Goal: Task Accomplishment & Management: Complete application form

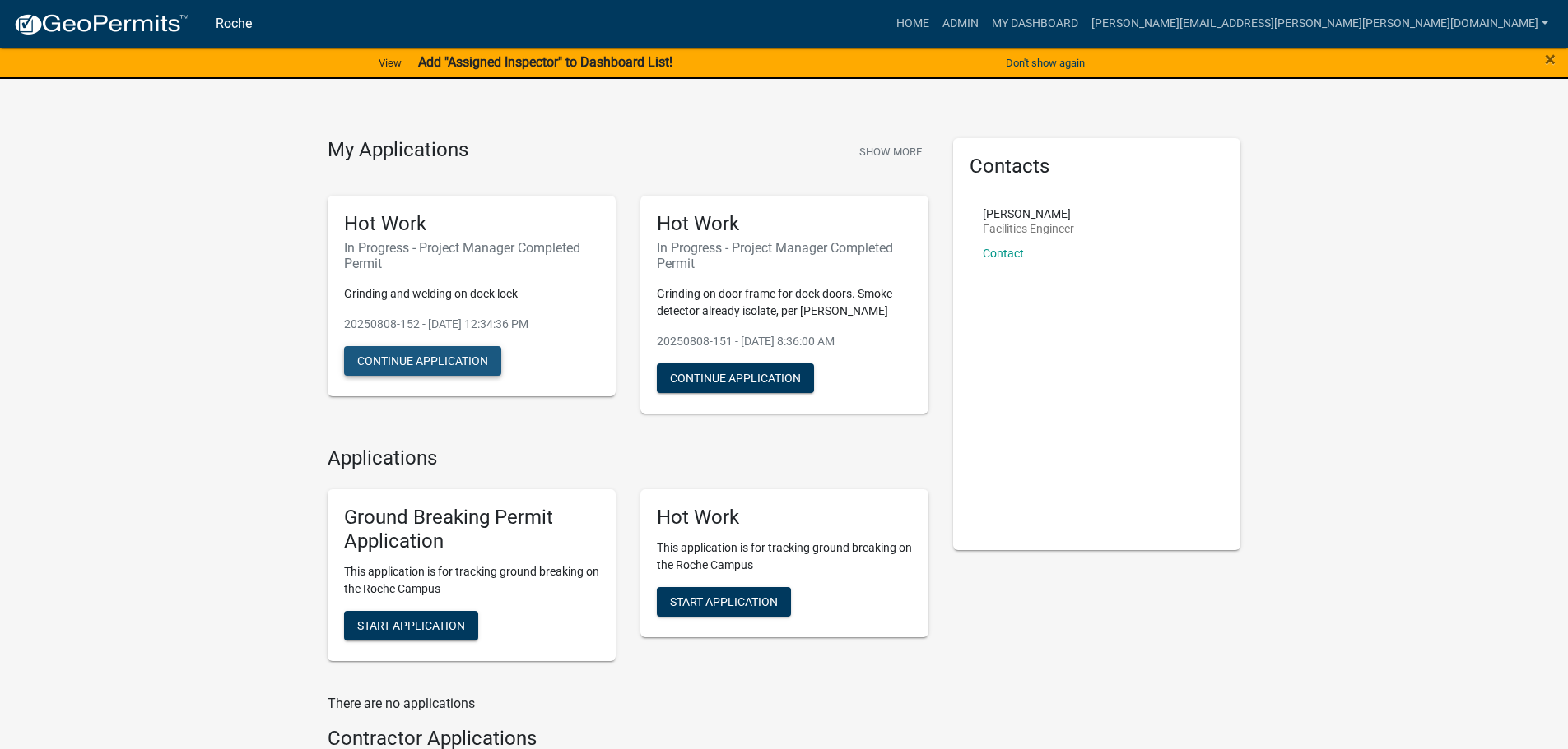
click at [420, 364] on button "Continue Application" at bounding box center [423, 361] width 157 height 29
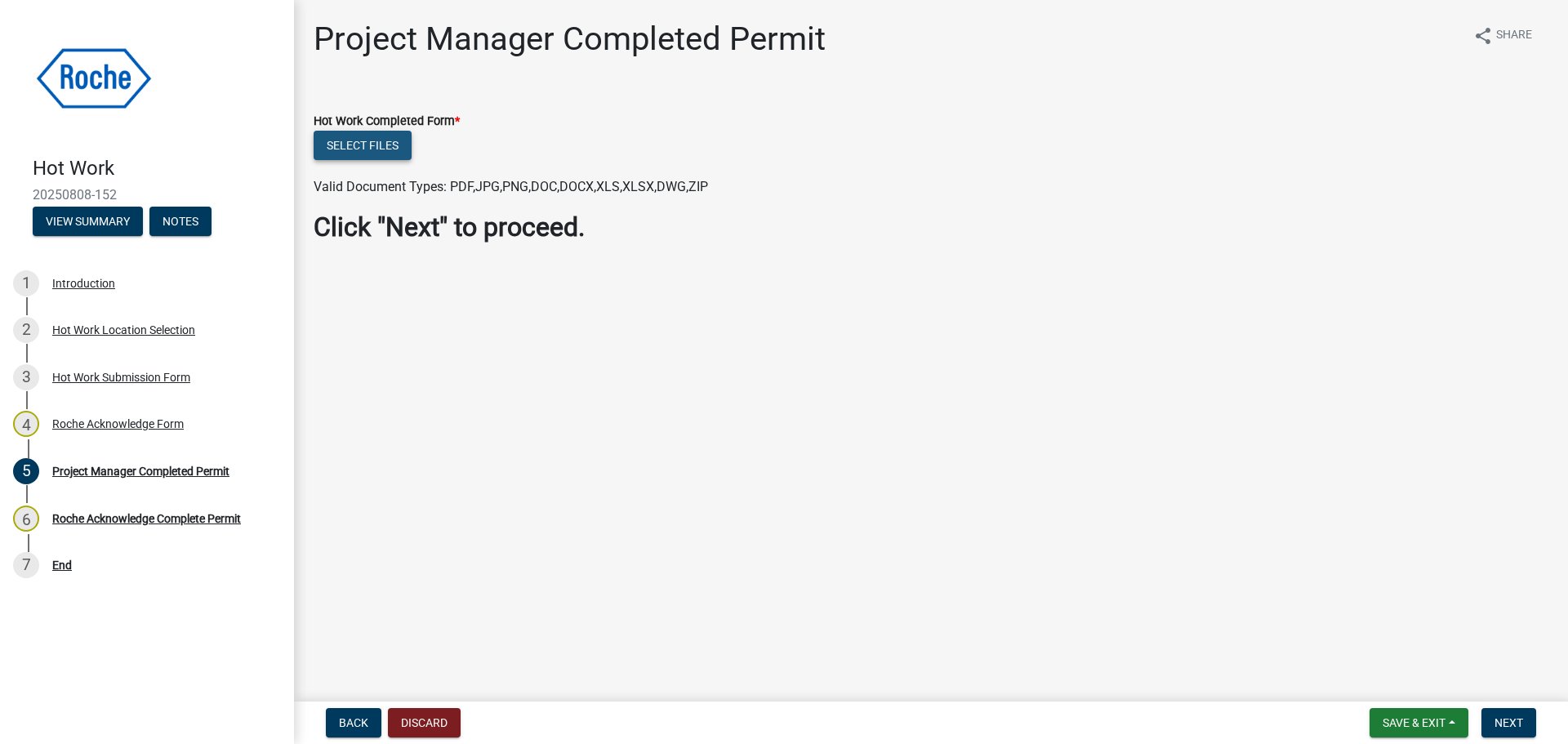
click at [349, 144] on button "Select files" at bounding box center [362, 145] width 98 height 29
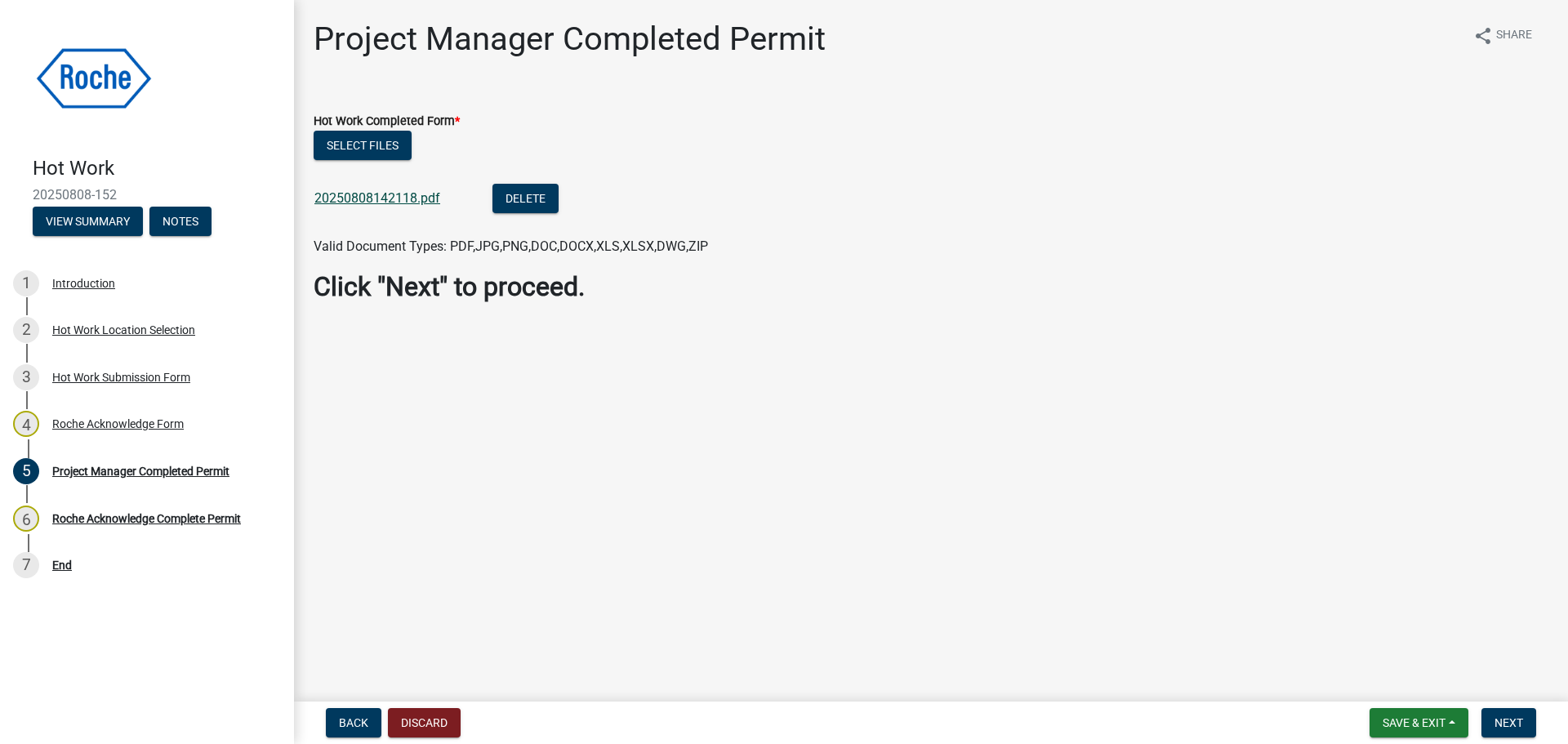
click at [346, 197] on link "20250808142118.pdf" at bounding box center [377, 198] width 126 height 16
click at [1436, 718] on span "Save & Exit" at bounding box center [1415, 723] width 63 height 13
click at [1396, 678] on button "Save & Exit" at bounding box center [1404, 680] width 131 height 39
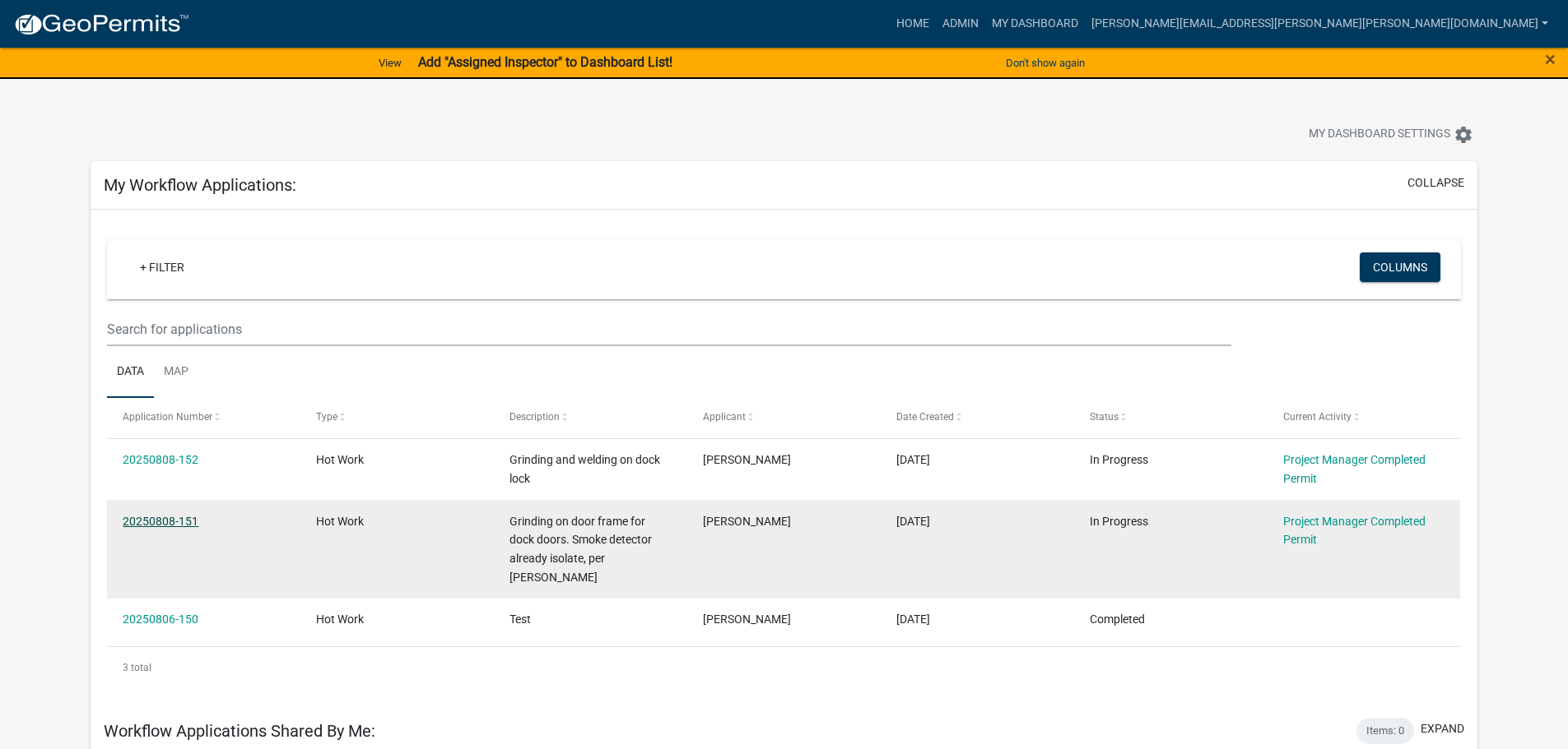
click at [174, 524] on link "20250808-151" at bounding box center [160, 522] width 76 height 13
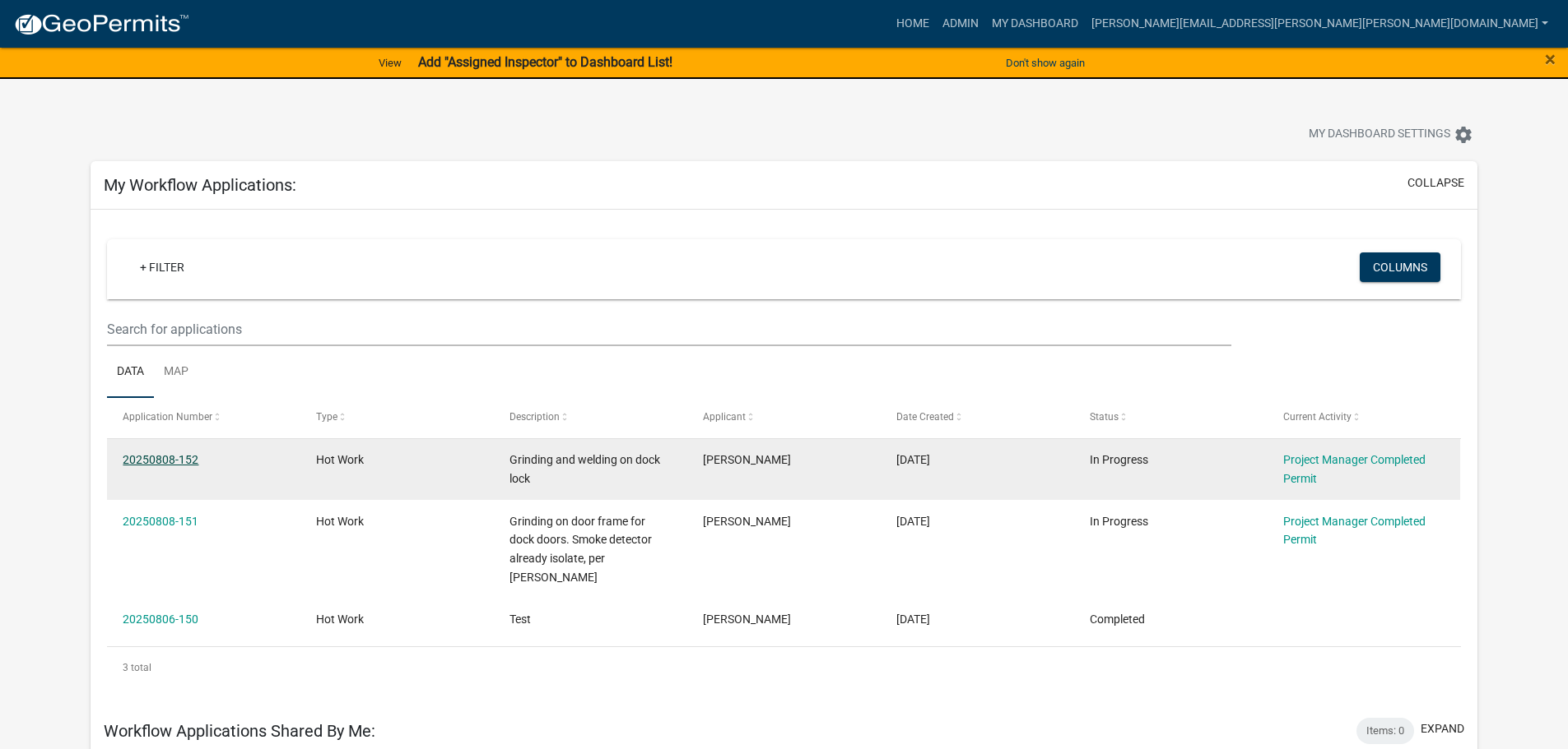
click at [153, 458] on link "20250808-152" at bounding box center [160, 460] width 76 height 13
